Goal: Transaction & Acquisition: Purchase product/service

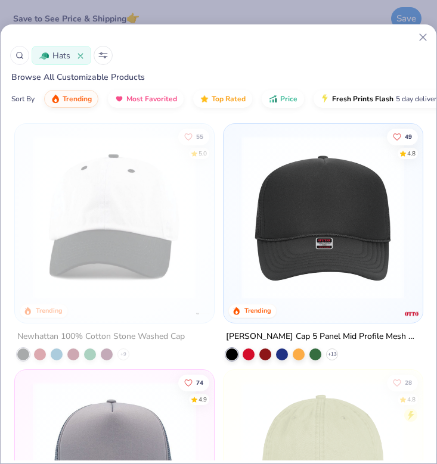
click at [417, 33] on icon at bounding box center [422, 37] width 13 height 13
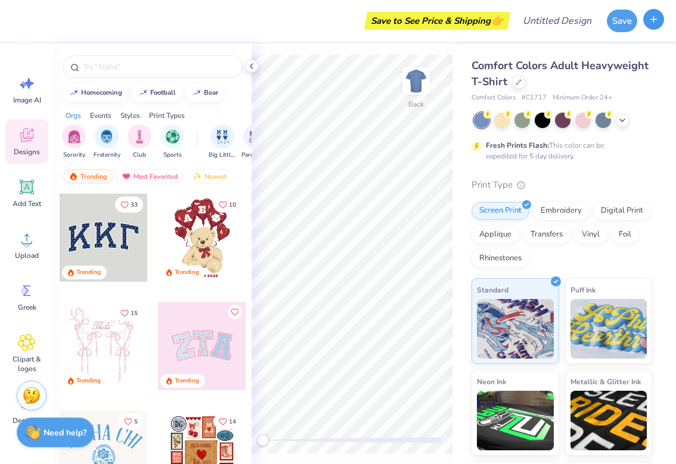
click at [651, 24] on button "button" at bounding box center [653, 19] width 21 height 21
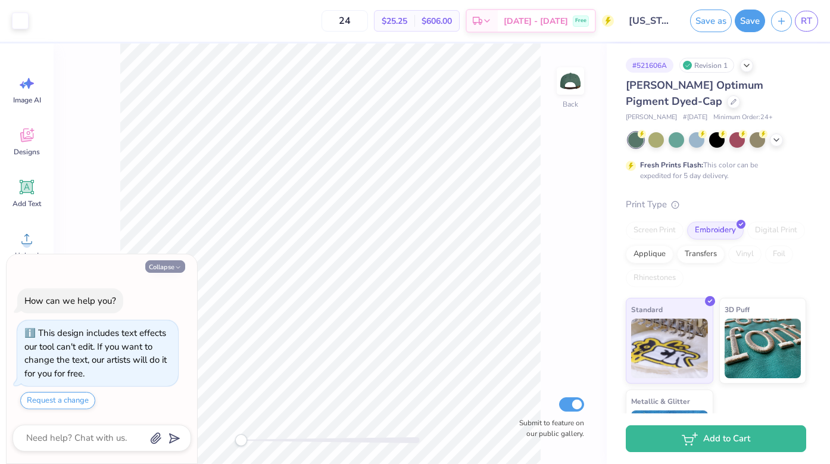
click at [179, 266] on icon "button" at bounding box center [178, 267] width 7 height 7
type textarea "x"
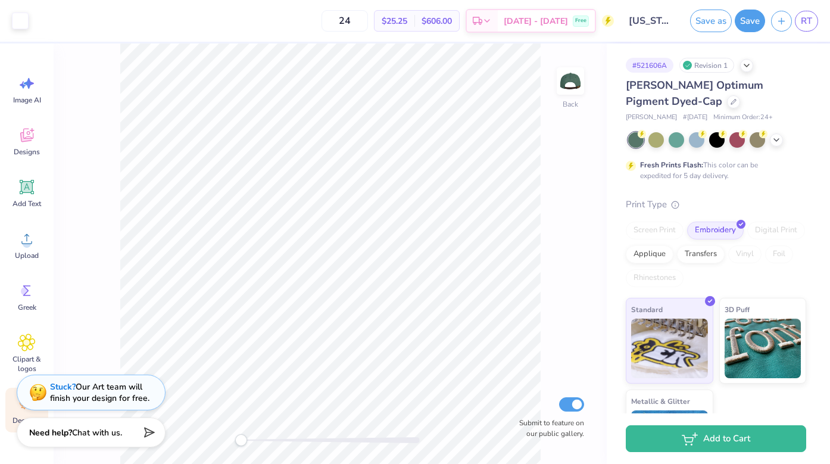
click at [13, 415] on div "Decorate" at bounding box center [26, 410] width 43 height 45
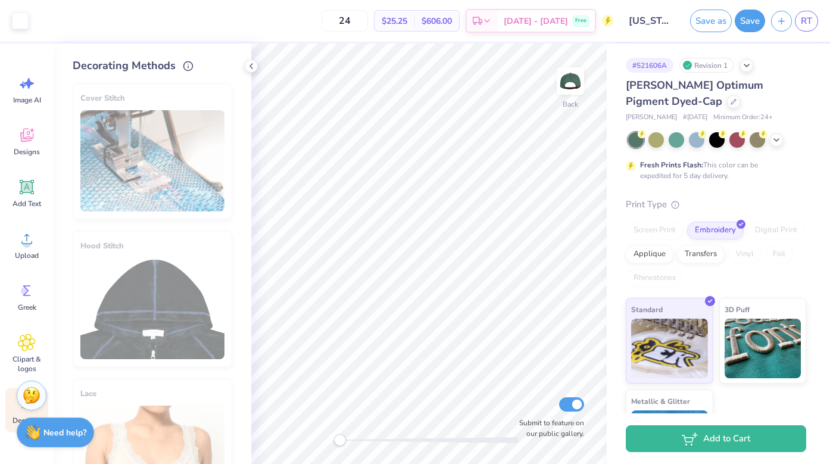
click at [13, 413] on div "Decorate" at bounding box center [26, 410] width 43 height 45
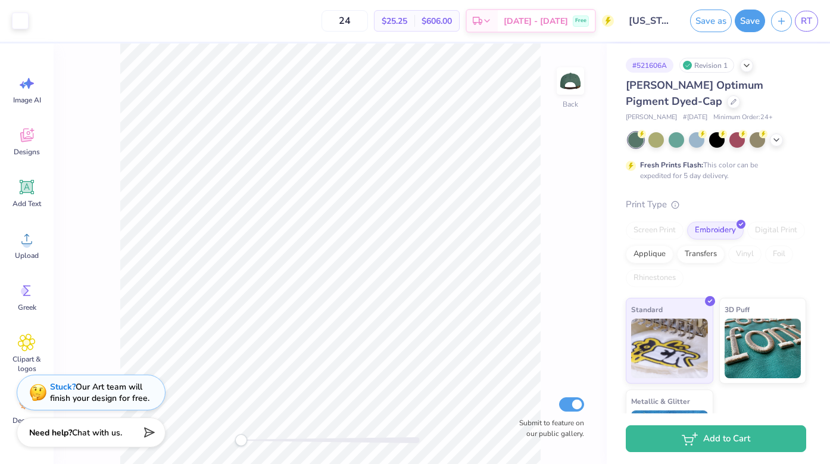
click at [714, 116] on span "Minimum Order: 24 +" at bounding box center [744, 118] width 60 height 10
click at [731, 102] on icon at bounding box center [734, 101] width 6 height 6
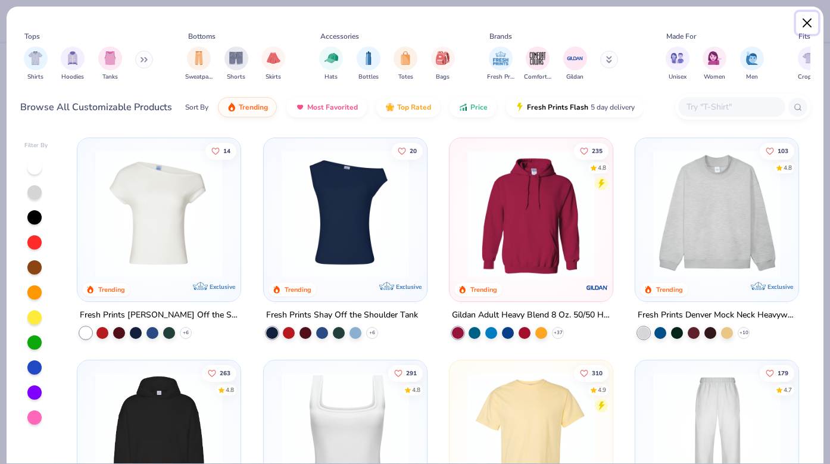
click at [805, 21] on button "Close" at bounding box center [808, 23] width 23 height 23
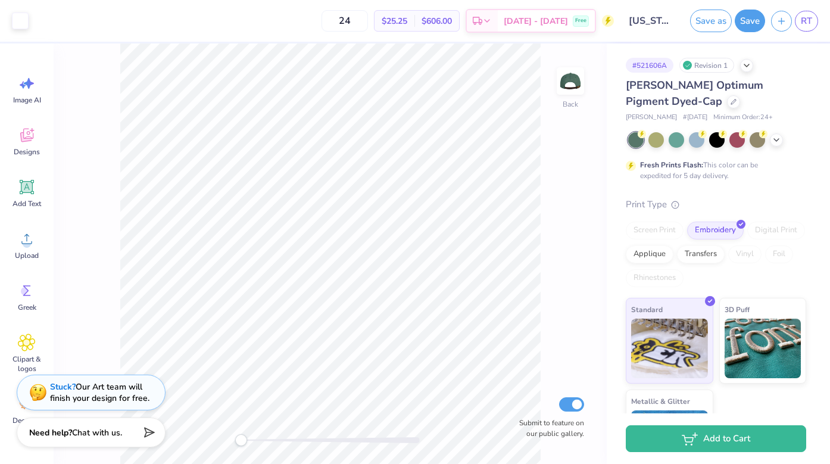
click at [745, 85] on span "[PERSON_NAME] Optimum Pigment Dyed-Cap" at bounding box center [695, 93] width 138 height 30
